Goal: Transaction & Acquisition: Purchase product/service

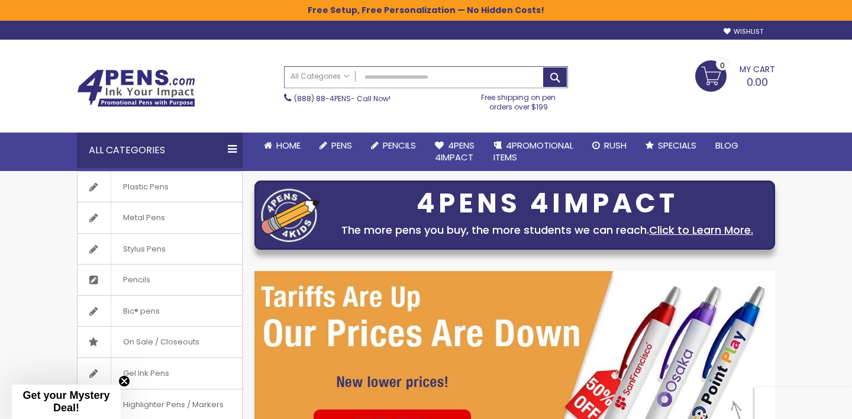
click at [385, 73] on input "Search" at bounding box center [426, 77] width 283 height 21
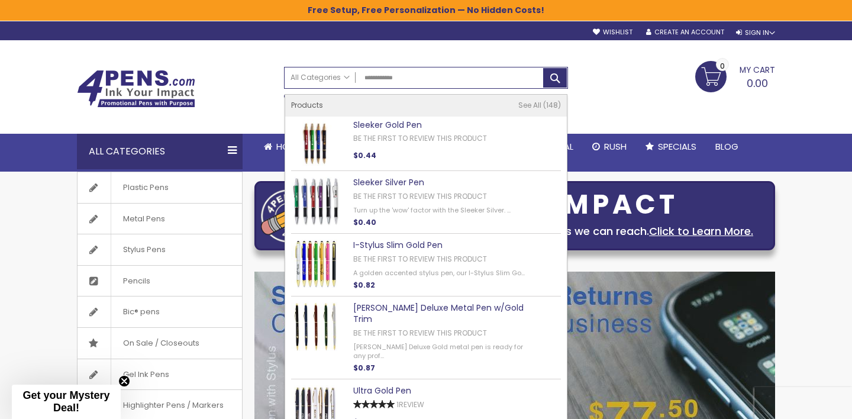
click at [396, 122] on link "Sleeker Gold Pen" at bounding box center [387, 125] width 69 height 12
type input "**********"
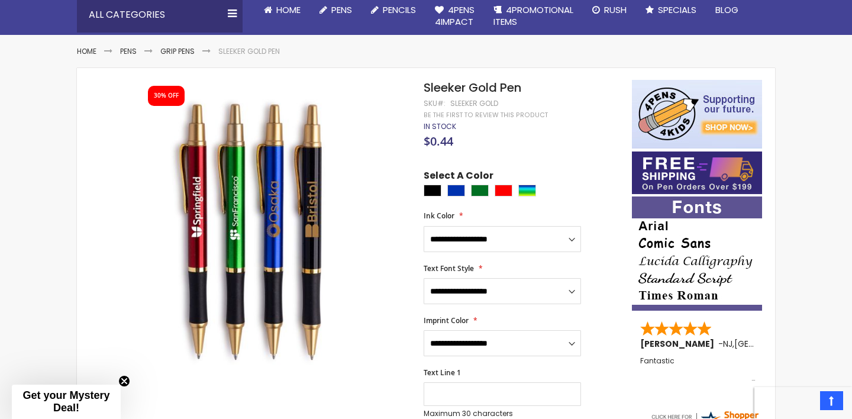
scroll to position [149, 0]
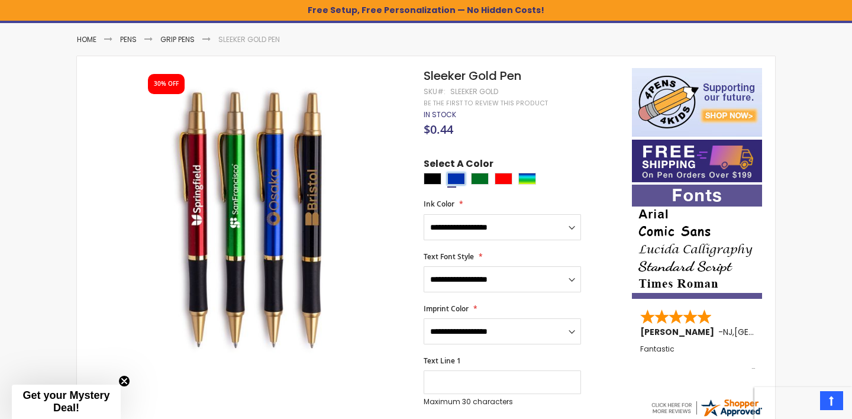
click at [457, 173] on div "Blue" at bounding box center [456, 179] width 18 height 12
type input "****"
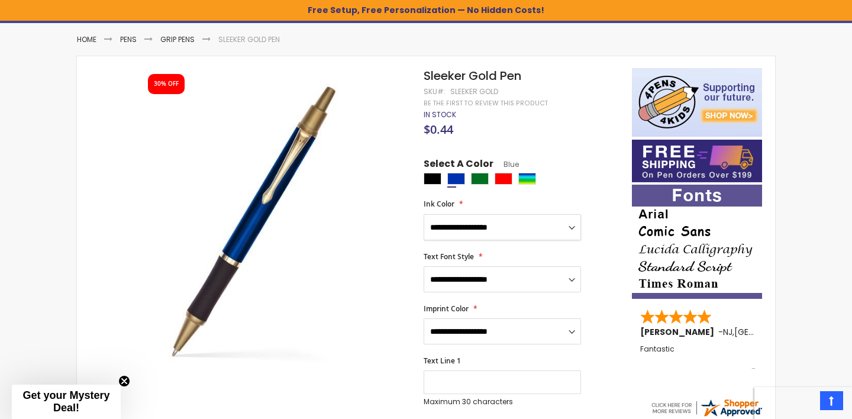
click at [486, 220] on select "**********" at bounding box center [502, 227] width 157 height 26
select select "***"
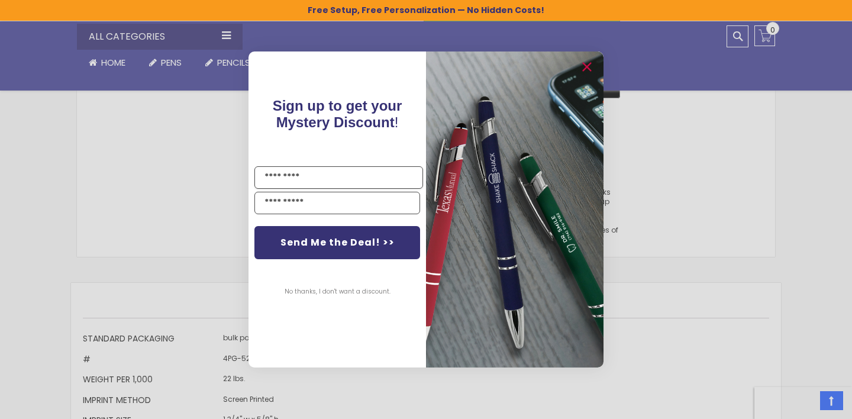
scroll to position [988, 0]
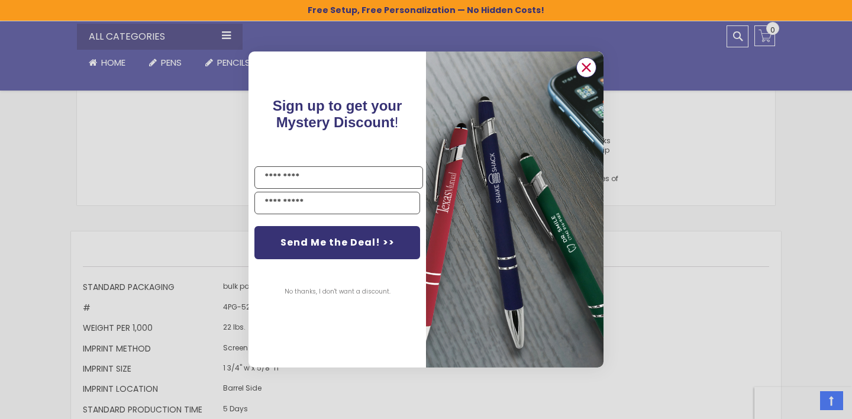
click at [588, 66] on icon "Close dialog" at bounding box center [587, 68] width 8 height 8
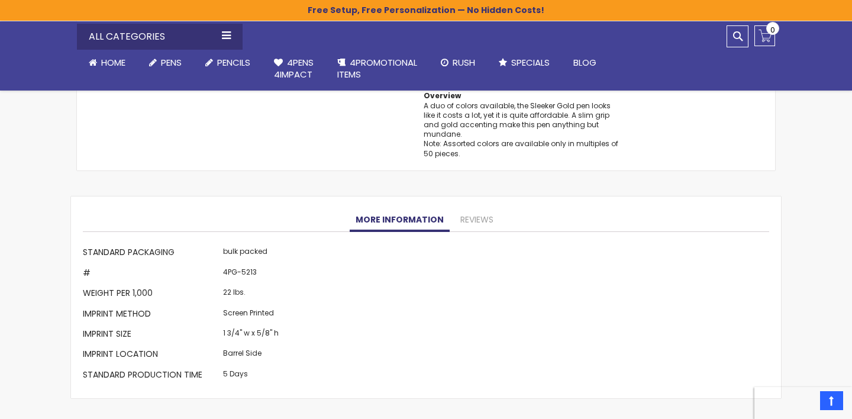
scroll to position [1025, 0]
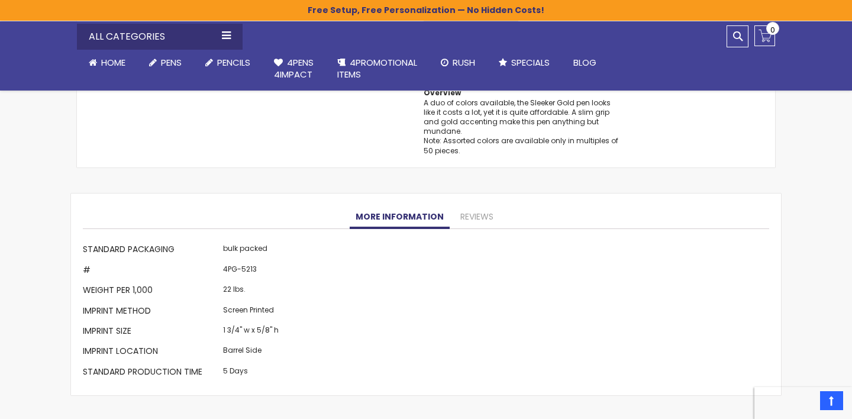
click at [241, 263] on td "4PG-5213" at bounding box center [251, 271] width 62 height 20
copy td "5213"
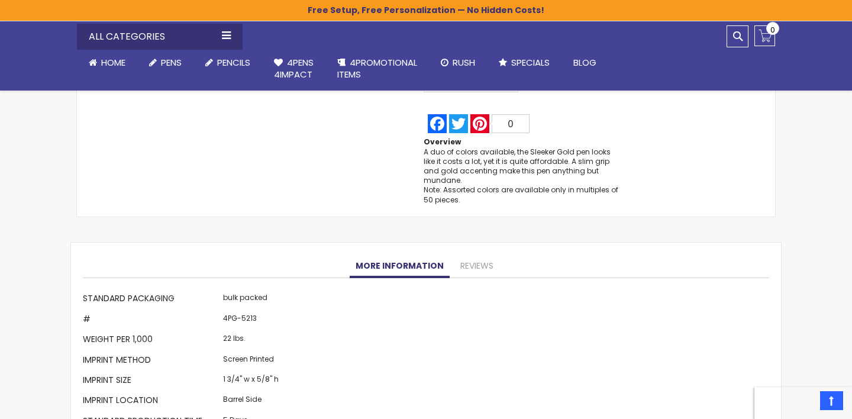
click at [274, 311] on td "4PG-5213" at bounding box center [251, 320] width 62 height 20
drag, startPoint x: 288, startPoint y: 302, endPoint x: 220, endPoint y: 304, distance: 68.1
click at [220, 304] on div "More Information Standard Packaging bulk packed # 4PG-5213 Weight per 1,000 22 …" at bounding box center [426, 361] width 686 height 143
click at [259, 310] on td "4PG-5213" at bounding box center [251, 320] width 62 height 20
drag, startPoint x: 257, startPoint y: 308, endPoint x: 224, endPoint y: 308, distance: 33.1
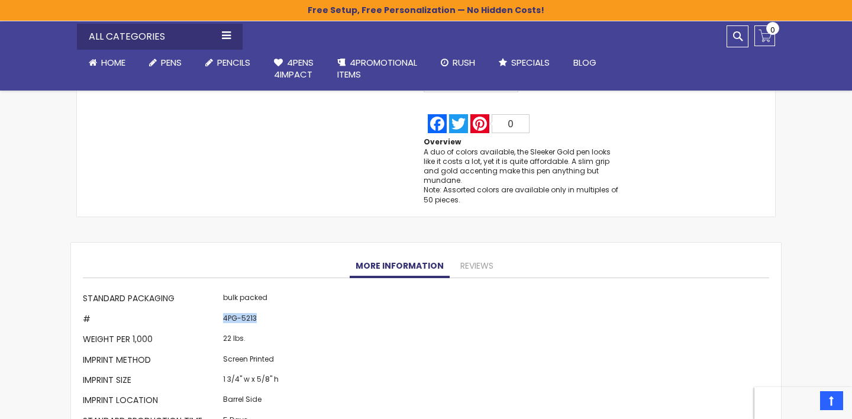
click at [224, 310] on td "4PG-5213" at bounding box center [251, 320] width 62 height 20
copy td "4PG-5213"
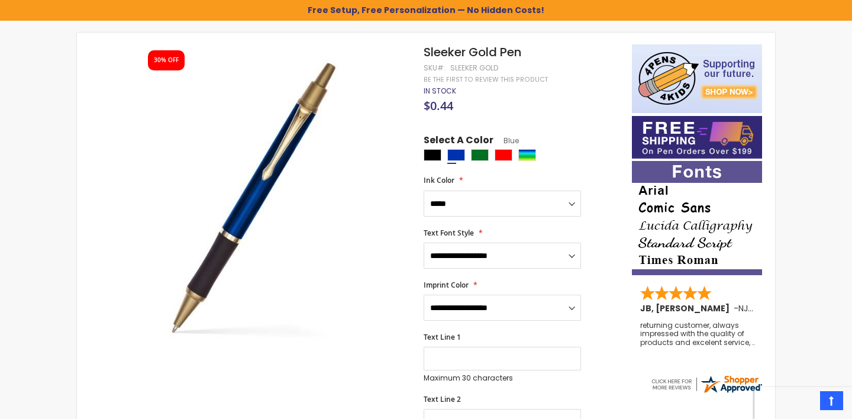
scroll to position [85, 0]
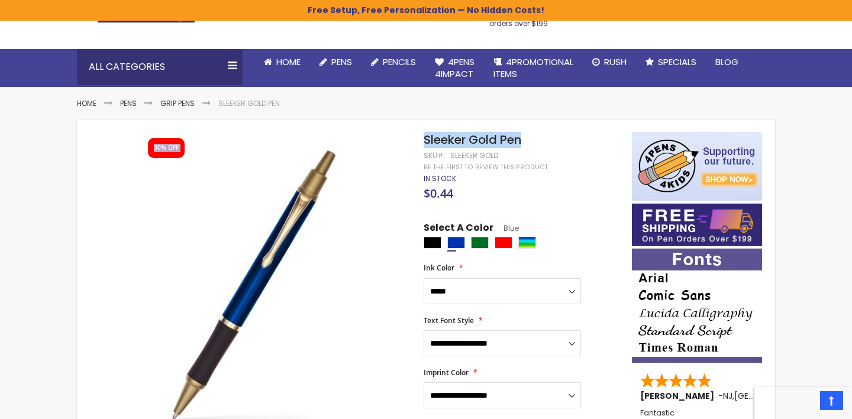
drag, startPoint x: 524, startPoint y: 143, endPoint x: 422, endPoint y: 143, distance: 102.4
copy div "Skip to the end of the images gallery 30% OFF Skip to the beginning of the imag…"
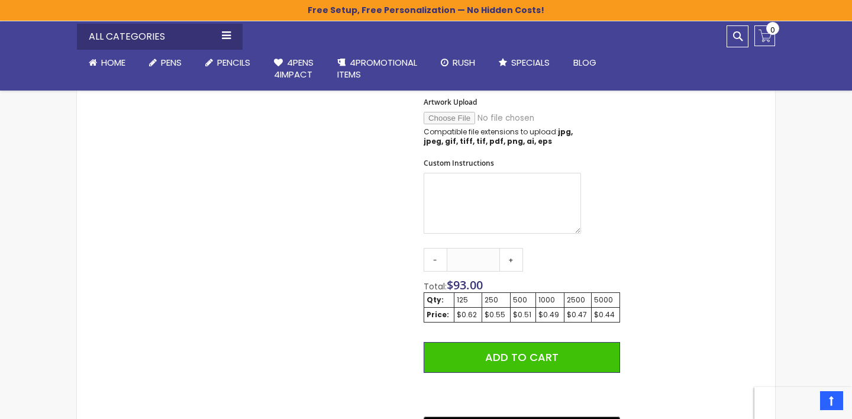
scroll to position [125, 0]
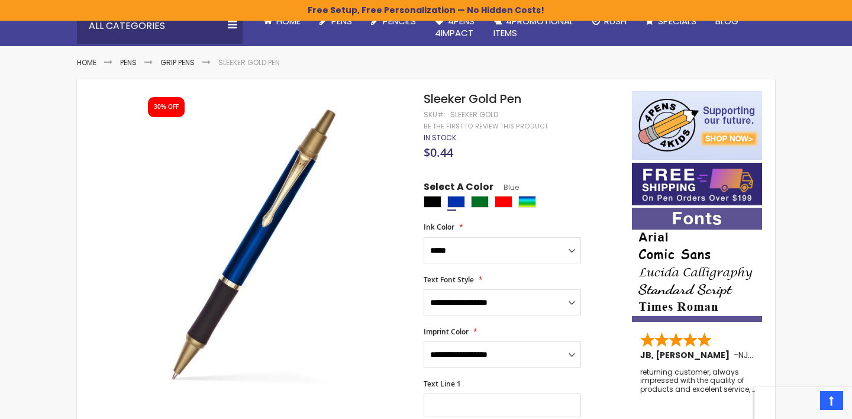
click at [530, 97] on h1 "Sleeker Gold Pen" at bounding box center [522, 99] width 196 height 16
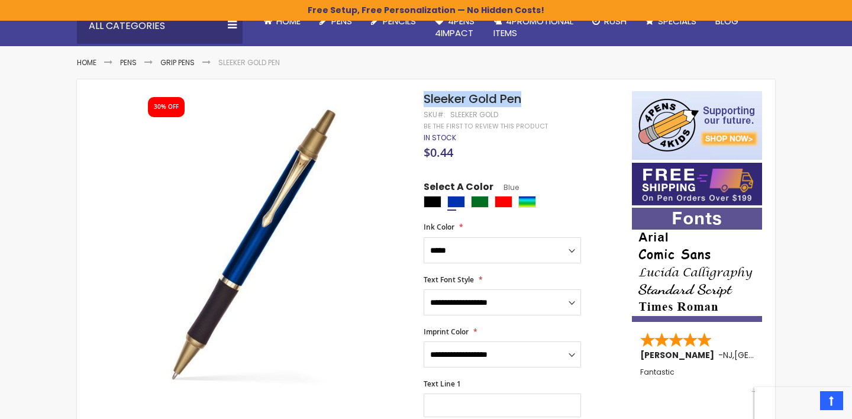
drag, startPoint x: 546, startPoint y: 101, endPoint x: 425, endPoint y: 101, distance: 120.7
click at [425, 101] on h1 "Sleeker Gold Pen" at bounding box center [522, 99] width 196 height 16
copy span "Sleeker Gold Pen"
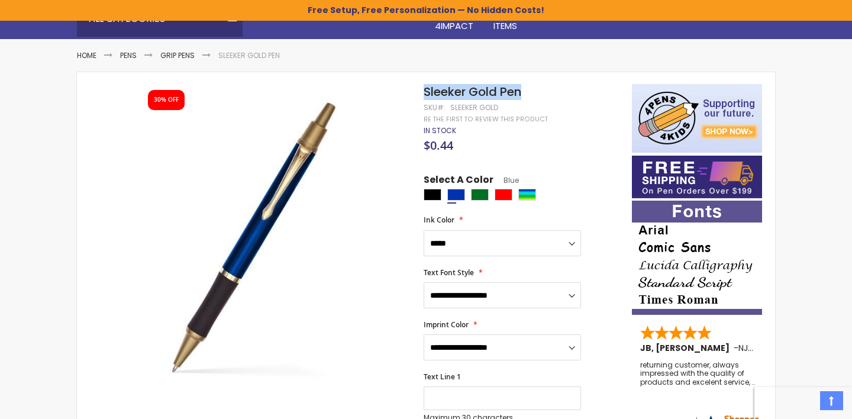
scroll to position [0, 0]
